Goal: Browse casually

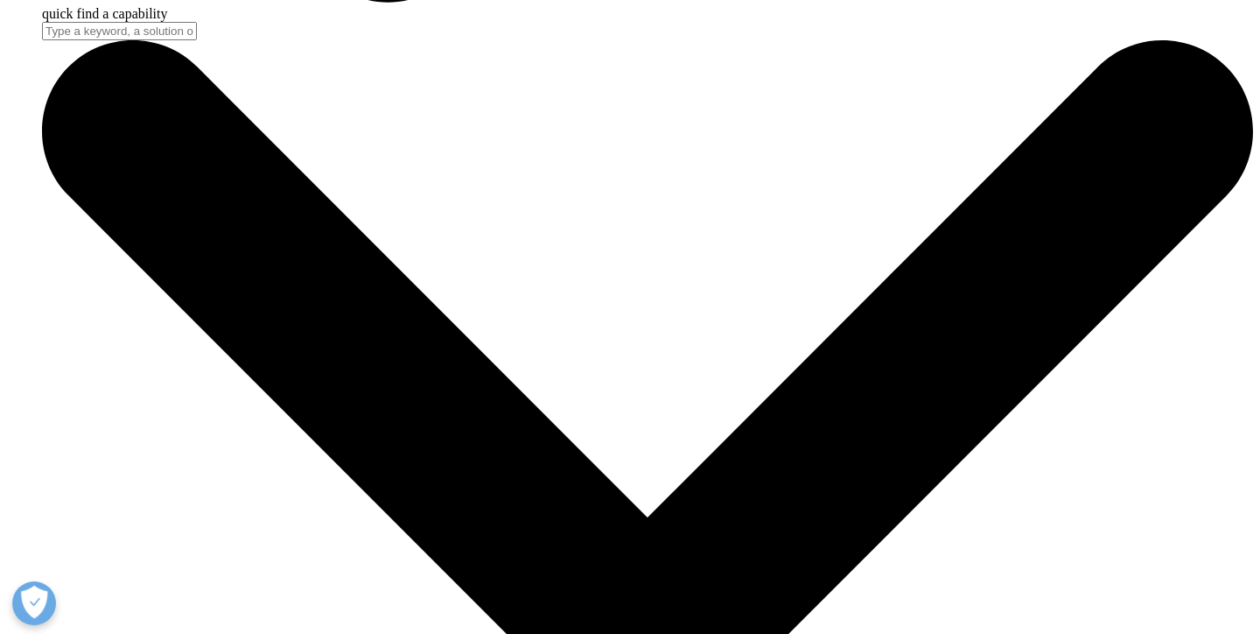
scroll to position [1774, 0]
